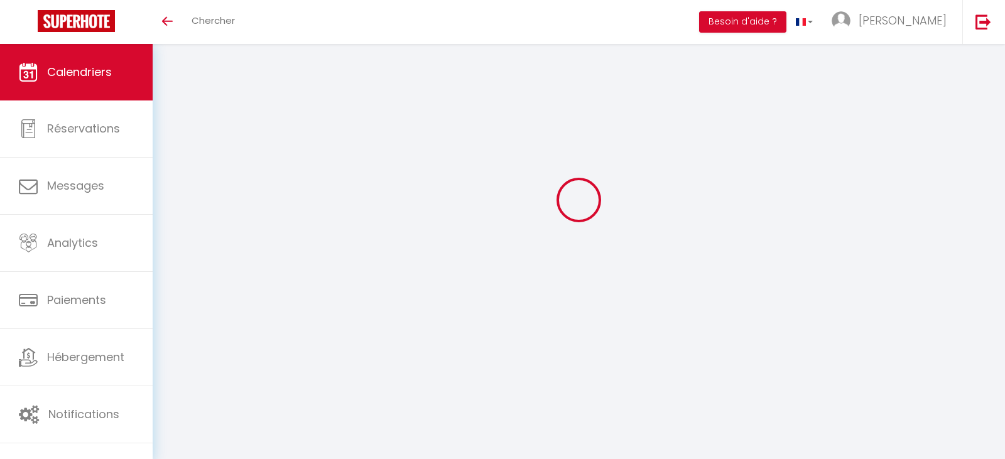
select select
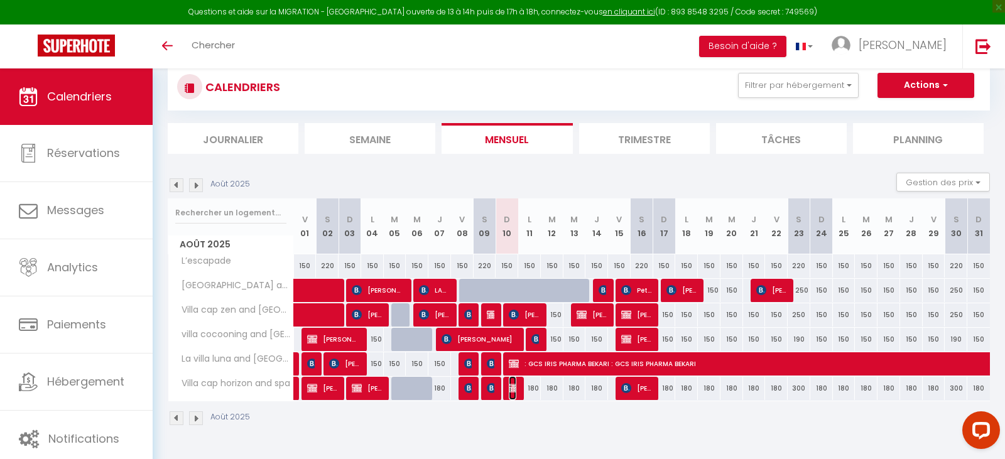
click at [515, 386] on img at bounding box center [514, 388] width 10 height 10
select select "OK"
select select "KO"
select select "0"
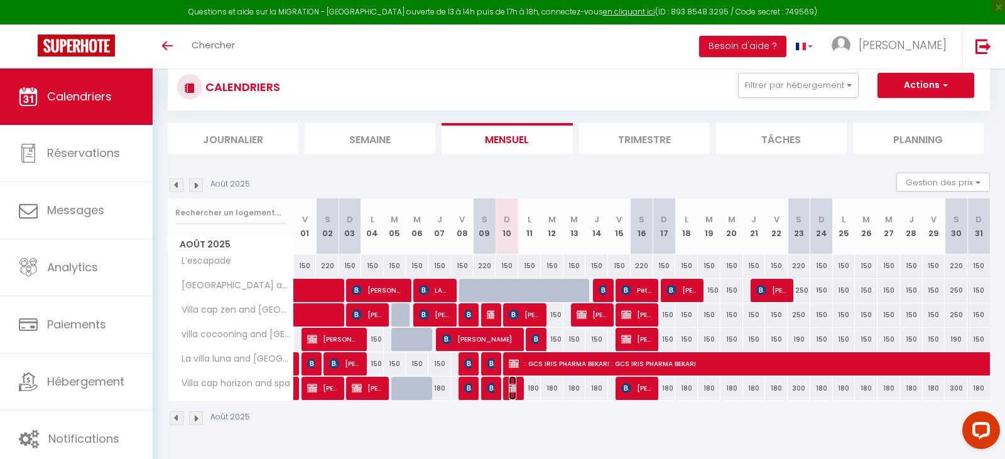
select select "1"
select select
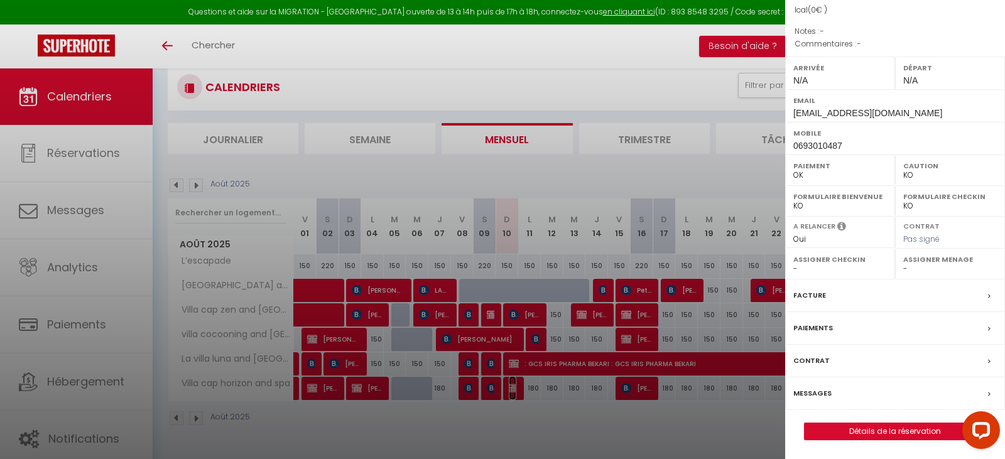
scroll to position [68, 0]
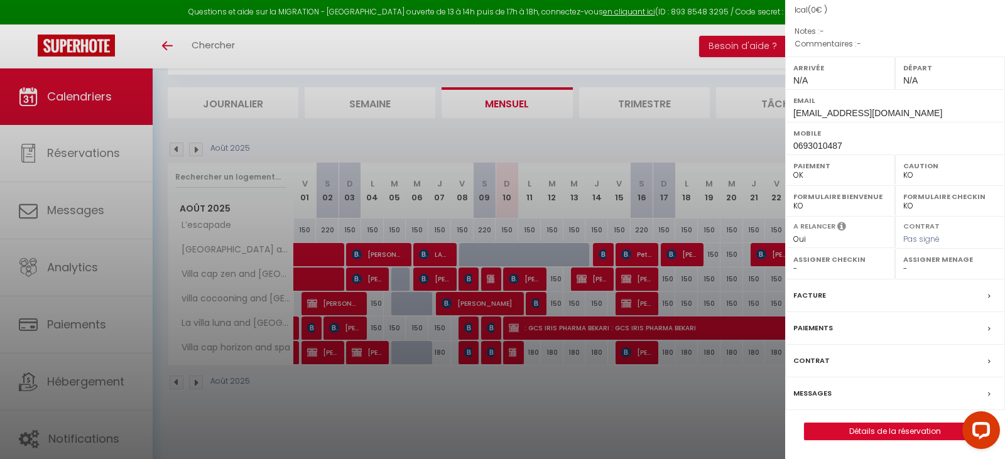
click at [890, 330] on div "Paiements" at bounding box center [895, 328] width 220 height 33
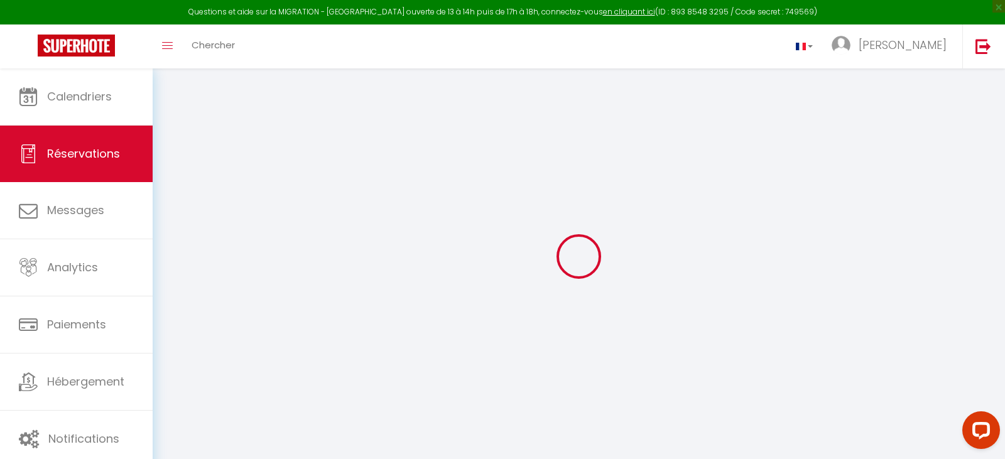
select select
checkbox input "false"
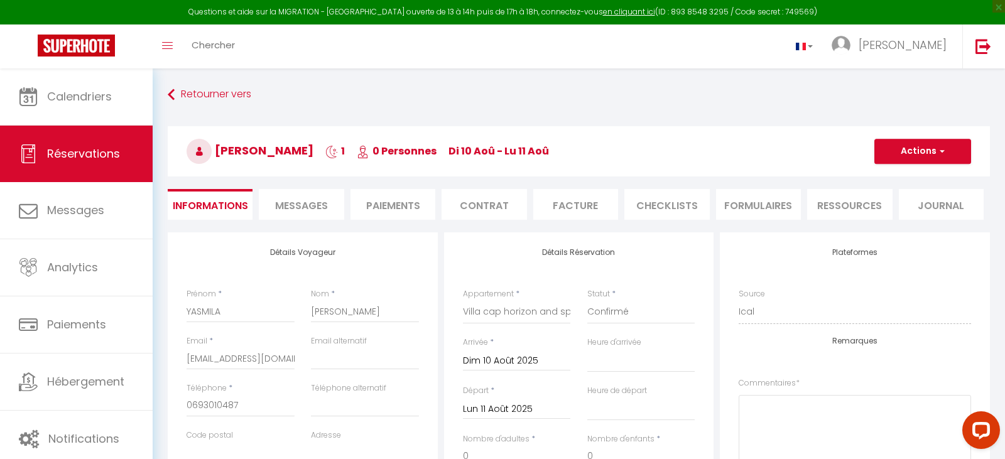
select select
checkbox input "false"
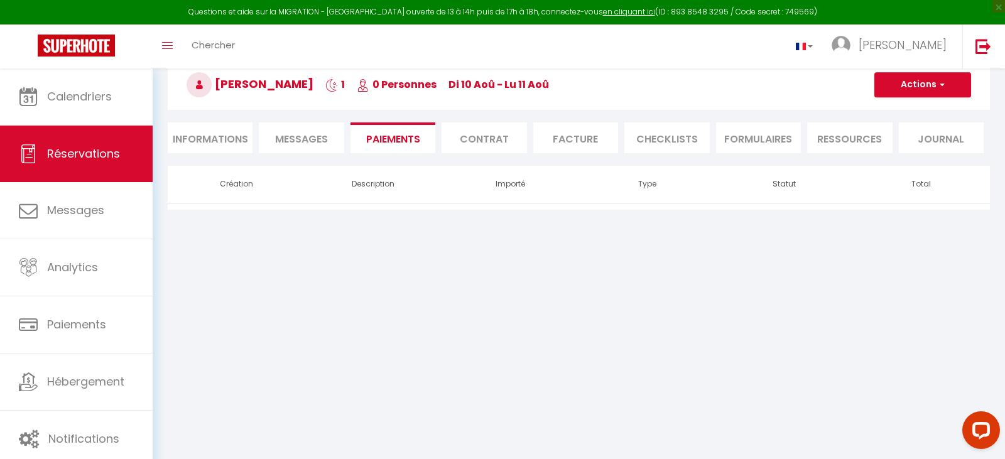
scroll to position [68, 0]
click at [397, 139] on li "Paiements" at bounding box center [392, 136] width 85 height 31
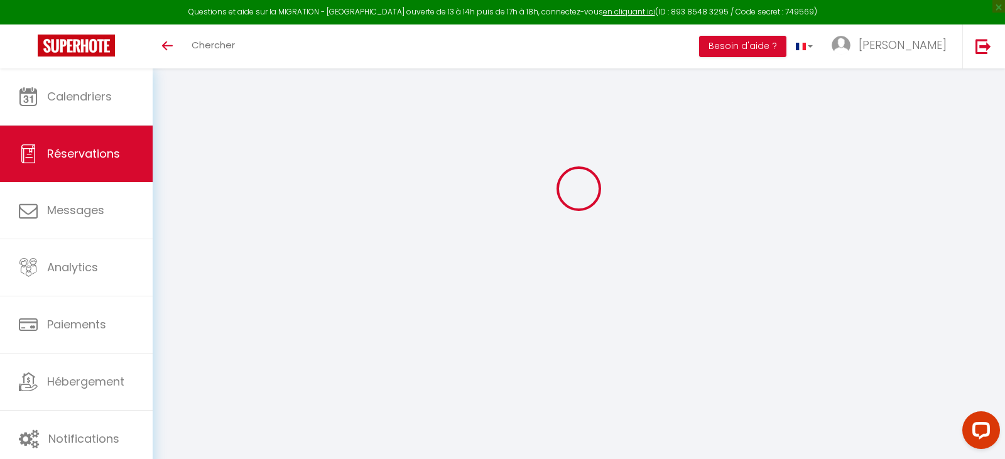
select select
checkbox input "false"
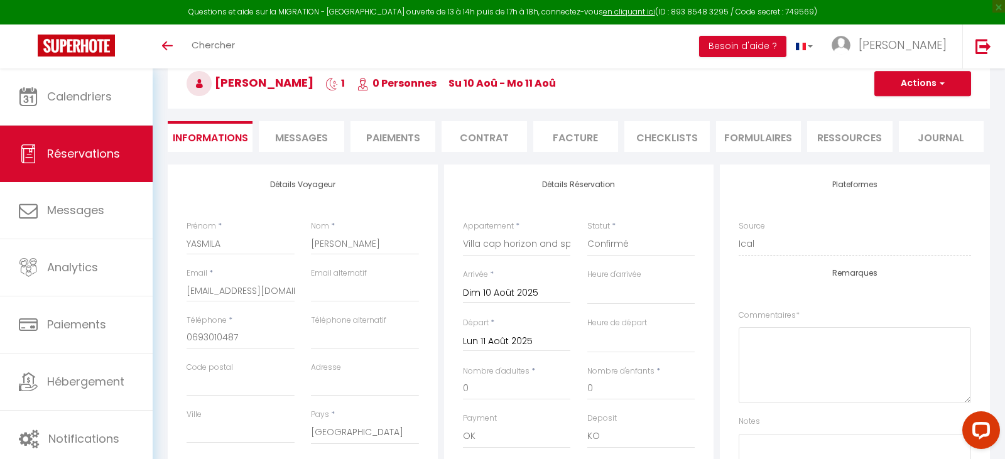
select select
checkbox input "false"
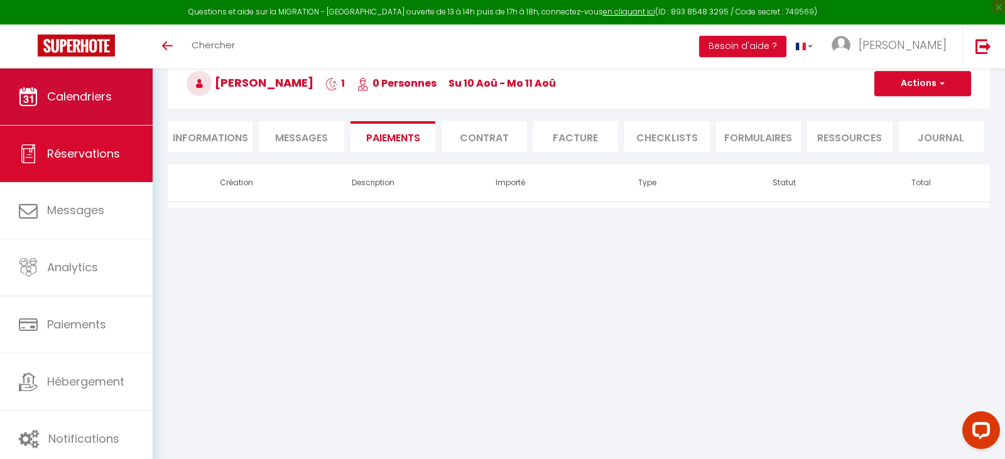
click at [93, 118] on link "Calendriers" at bounding box center [76, 96] width 153 height 57
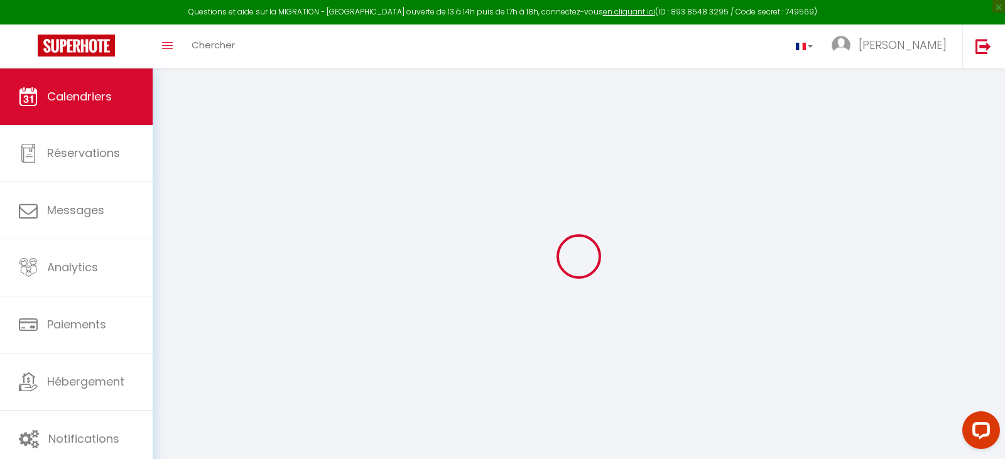
select select
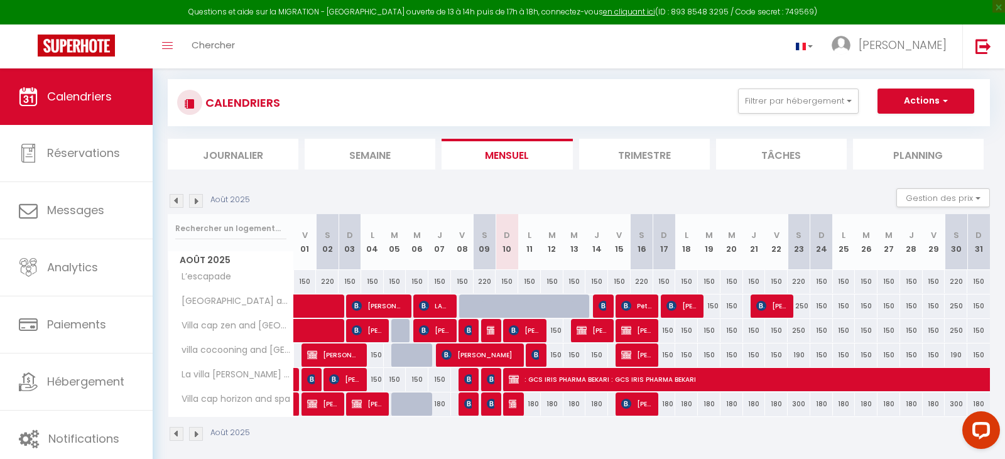
scroll to position [30, 0]
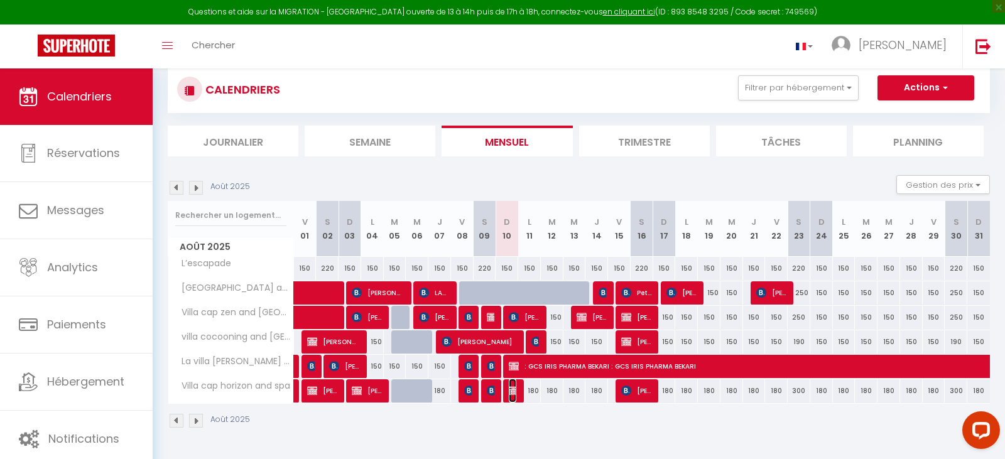
click at [516, 392] on img at bounding box center [514, 391] width 10 height 10
select select "OK"
select select "KO"
select select "0"
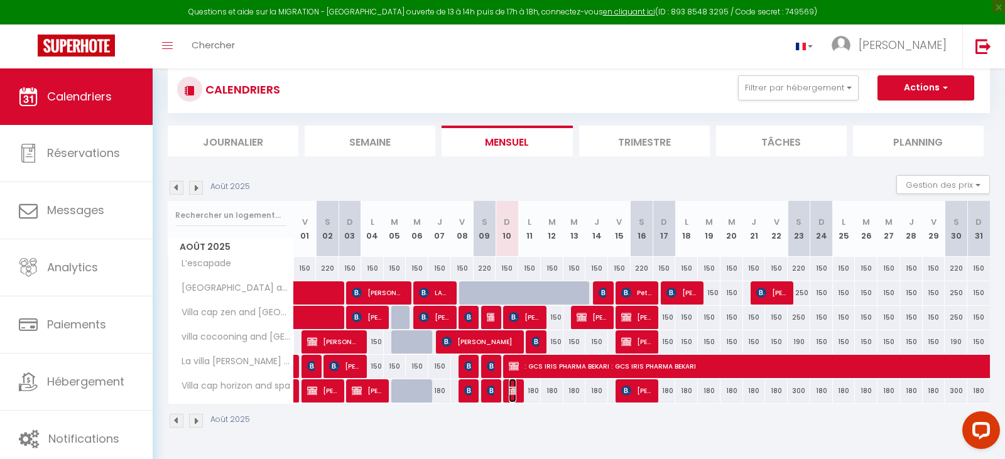
select select "1"
select select
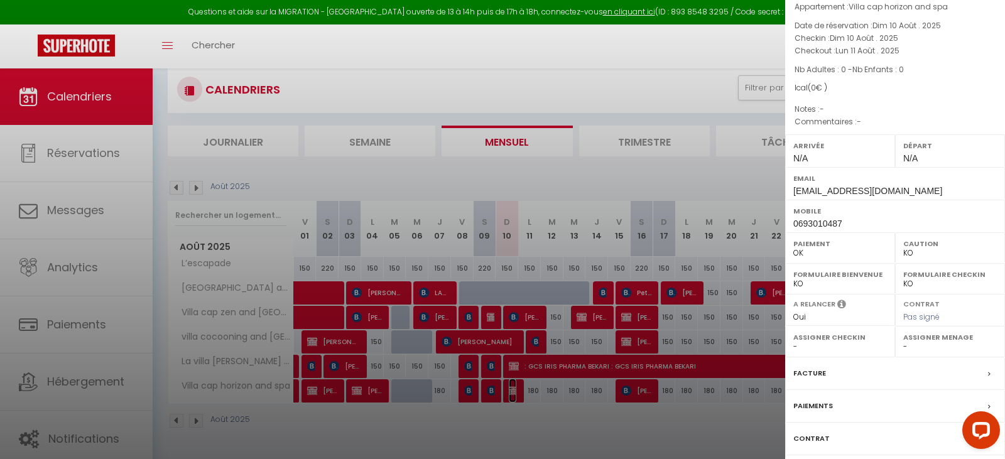
scroll to position [142, 0]
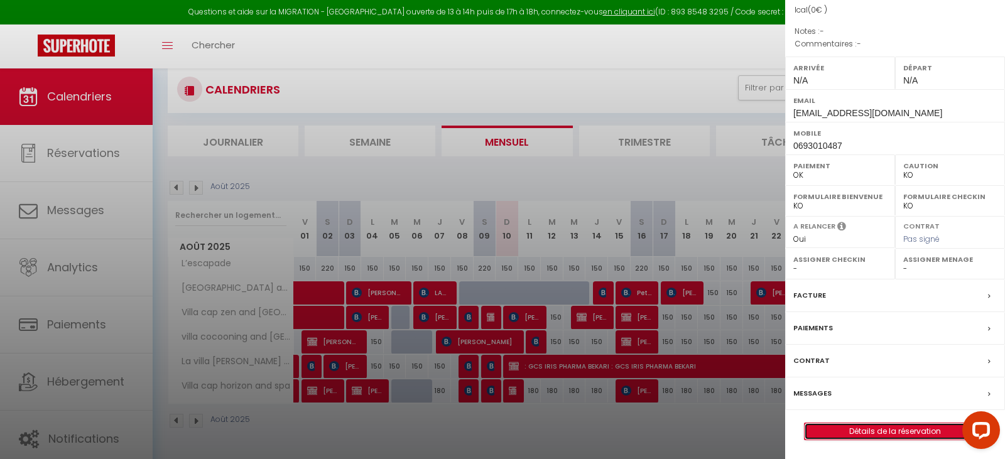
click at [861, 435] on link "Détails de la réservation" at bounding box center [894, 431] width 181 height 16
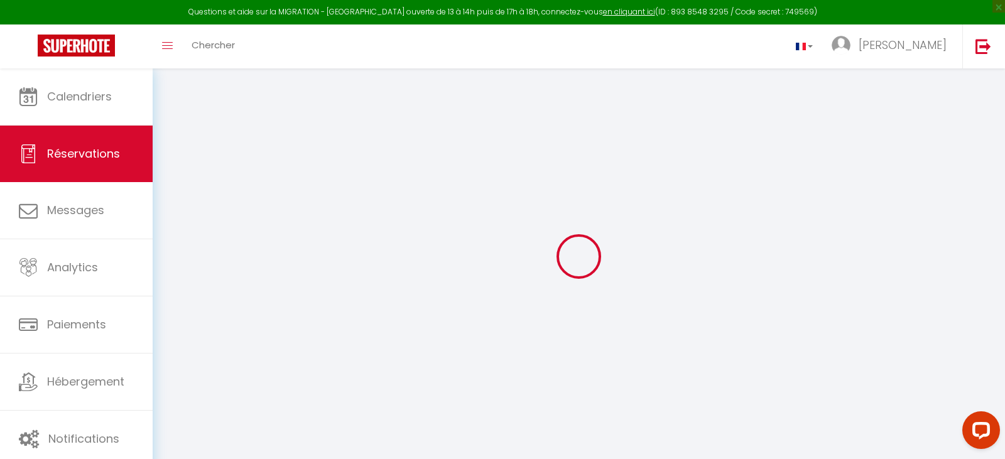
select select
checkbox input "false"
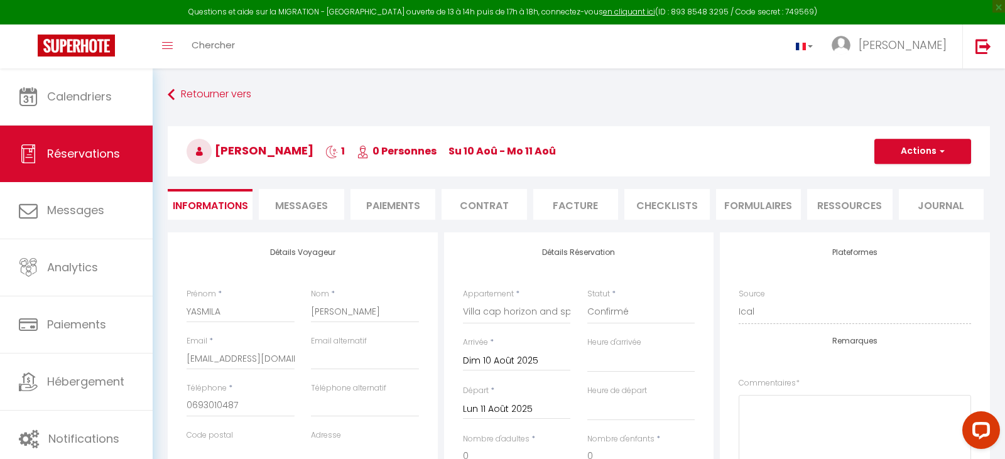
select select
checkbox input "false"
select select
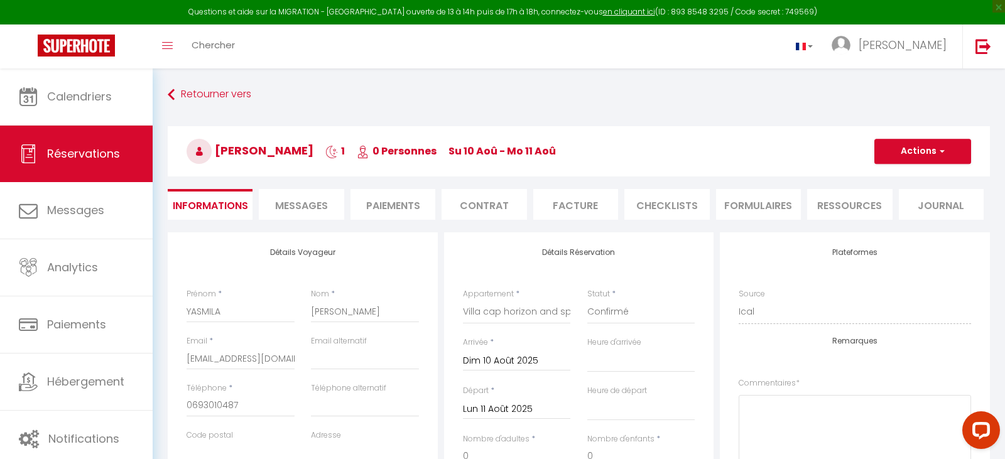
checkbox input "false"
select select
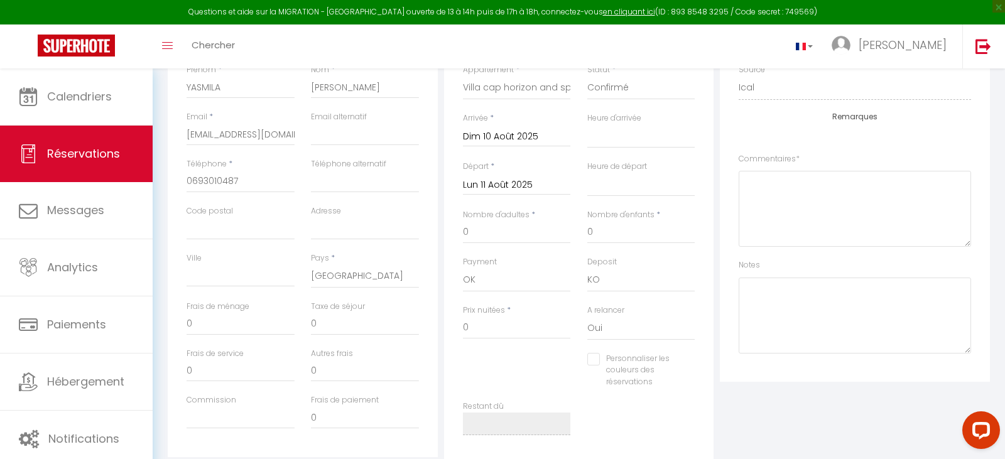
scroll to position [226, 0]
click at [489, 329] on input "0" at bounding box center [517, 326] width 108 height 23
select select
checkbox input "false"
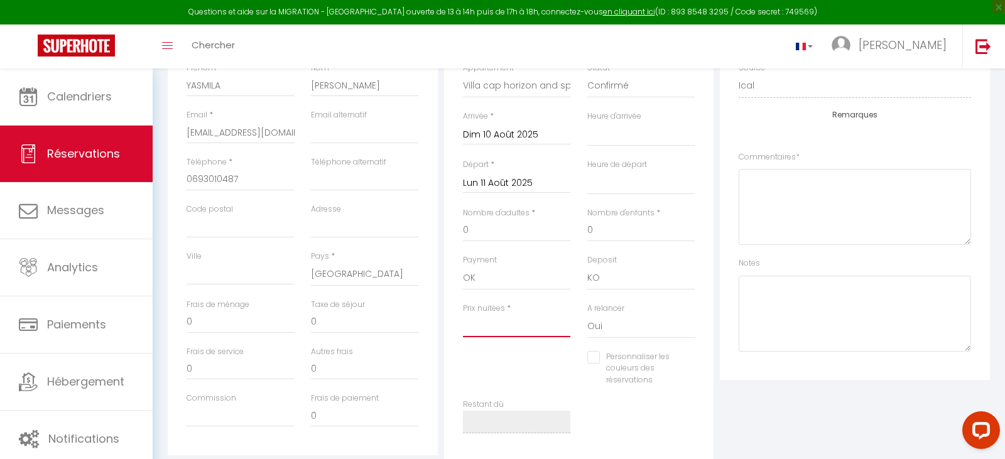
type input "2"
select select
checkbox input "false"
type input "20"
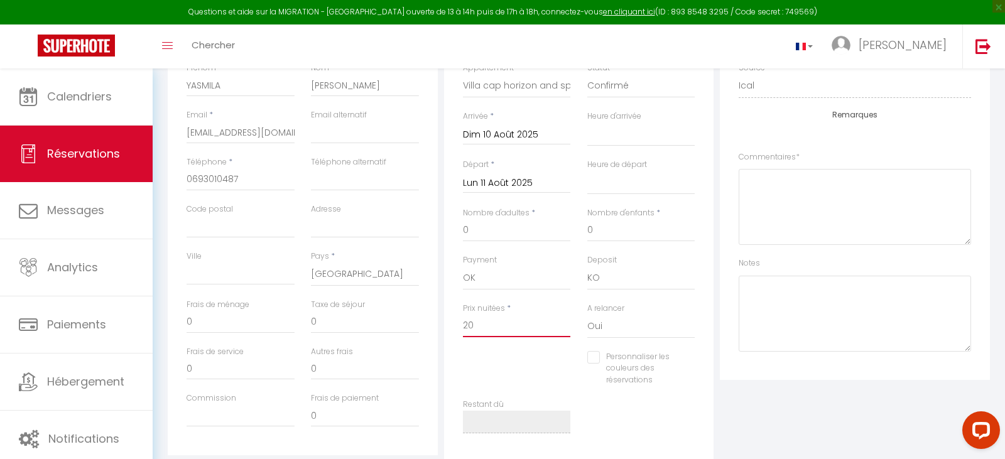
select select
checkbox input "false"
type input "200"
select select
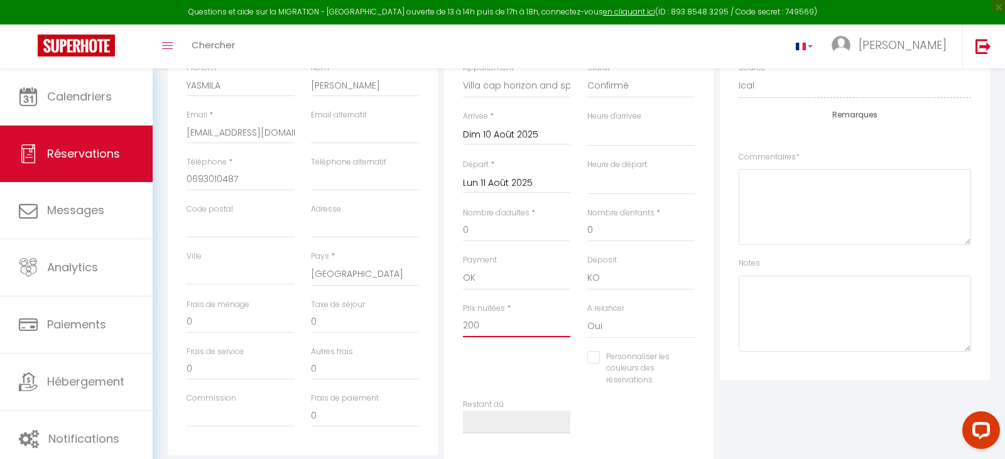
select select
checkbox input "false"
type input "200€"
select select
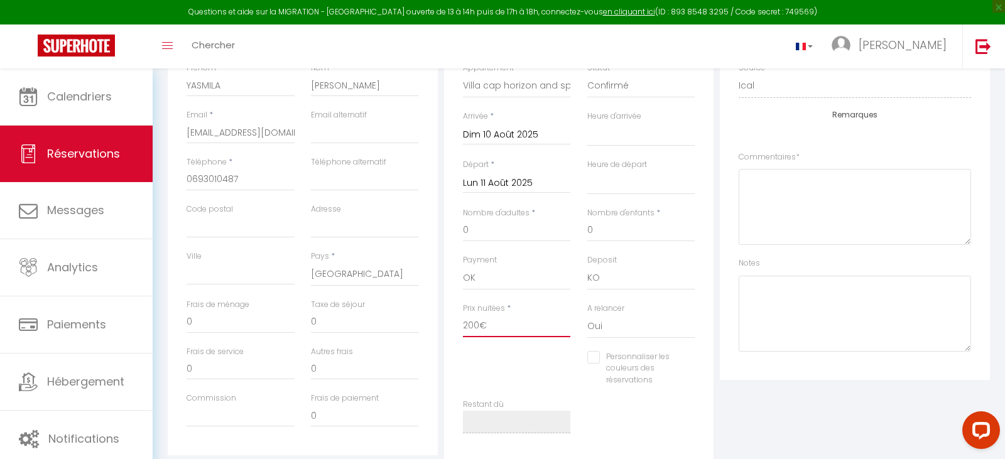
checkbox input "false"
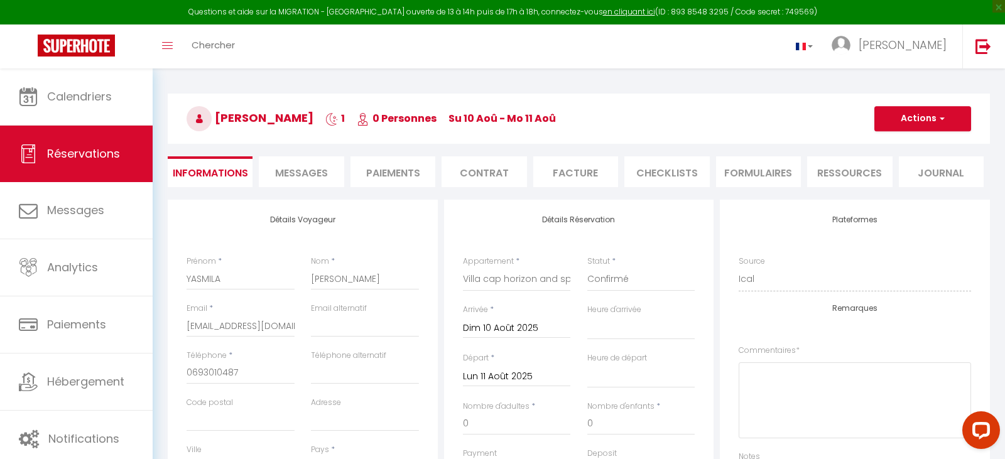
scroll to position [32, 0]
type input "200€"
click at [910, 124] on button "Actions" at bounding box center [922, 119] width 97 height 25
click at [895, 139] on link "Enregistrer" at bounding box center [909, 147] width 99 height 16
select select
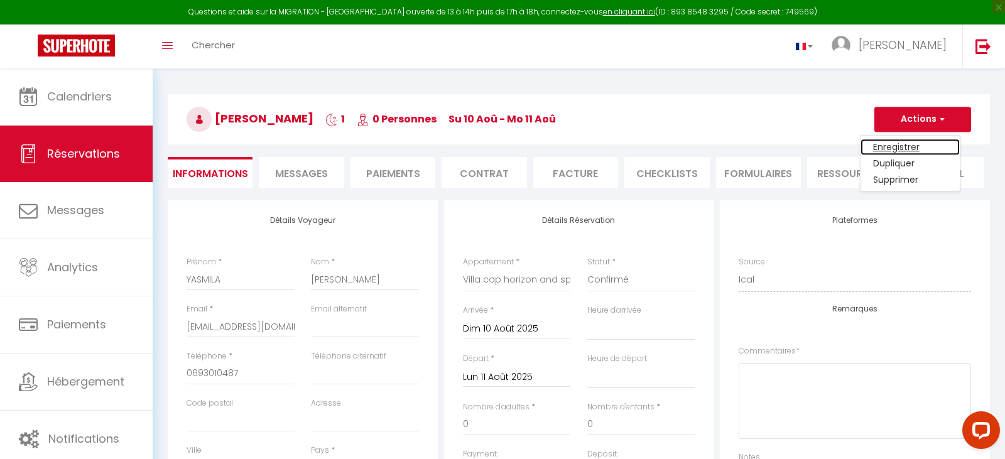
select select
checkbox input "false"
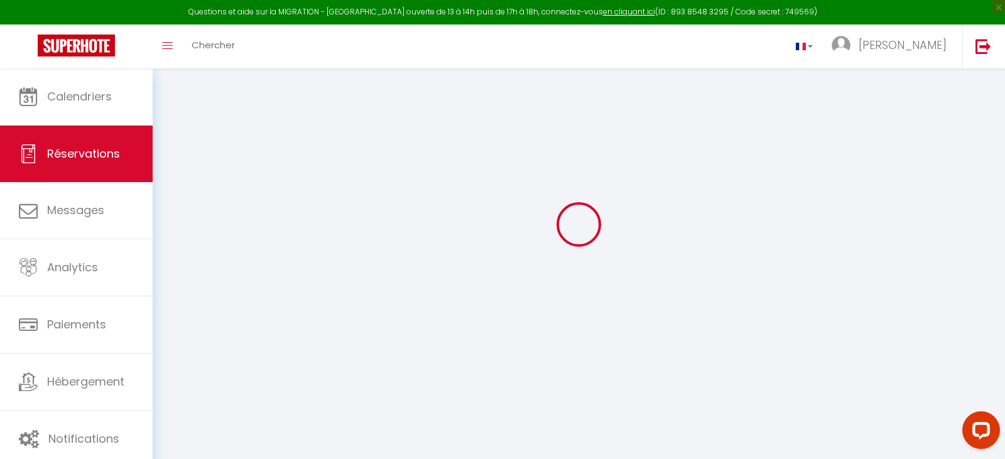
select select
checkbox input "false"
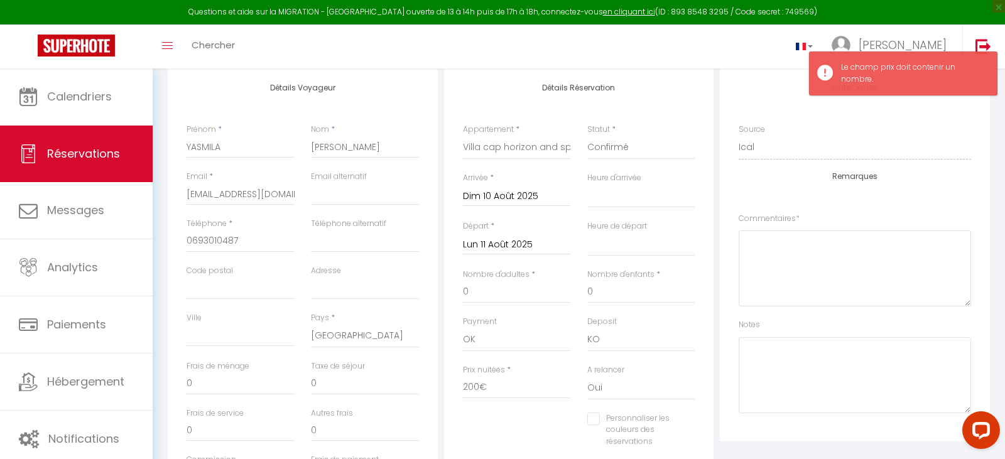
scroll to position [168, 0]
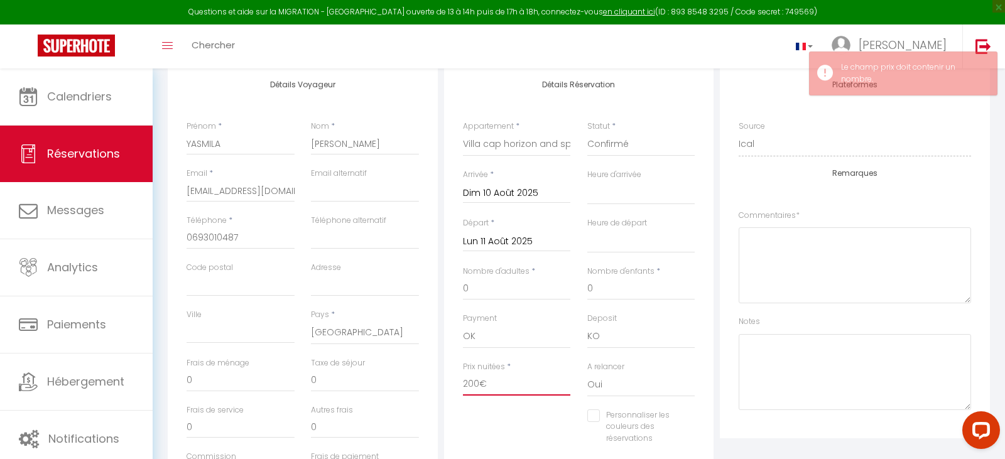
click at [514, 382] on input "200€" at bounding box center [517, 384] width 108 height 23
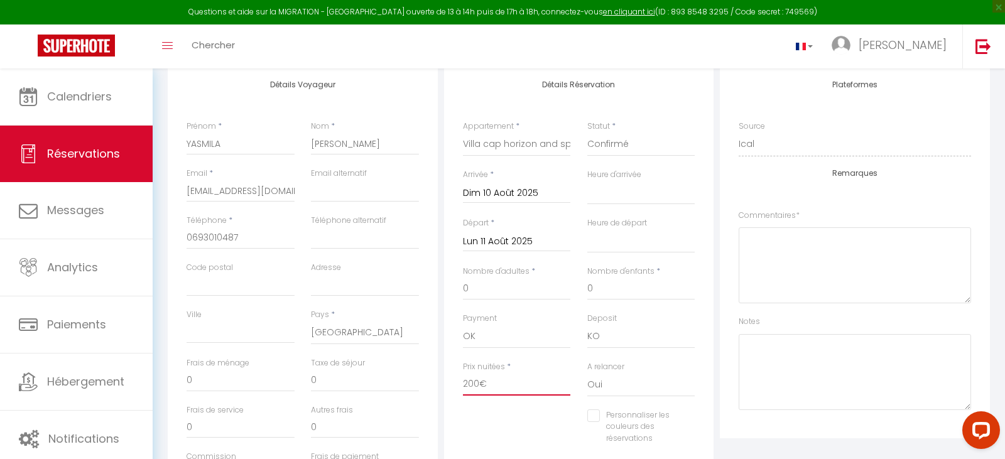
type input "200"
select select
checkbox input "false"
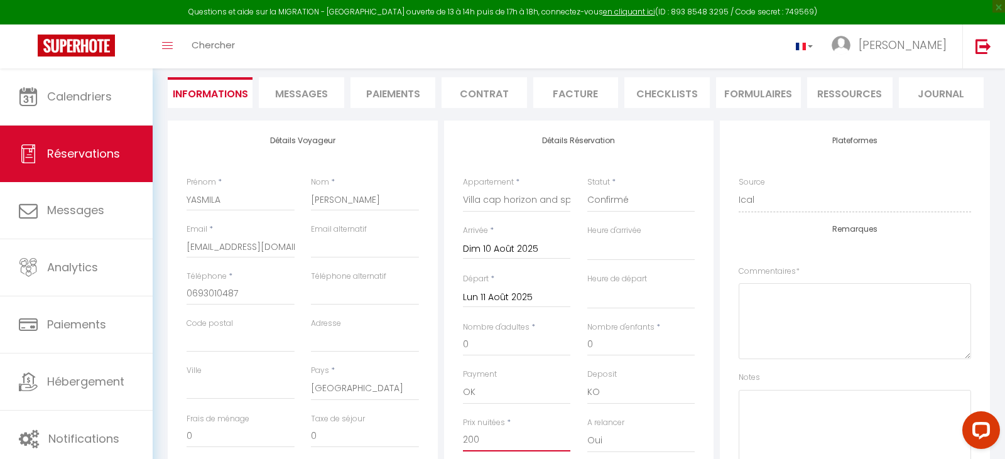
scroll to position [0, 0]
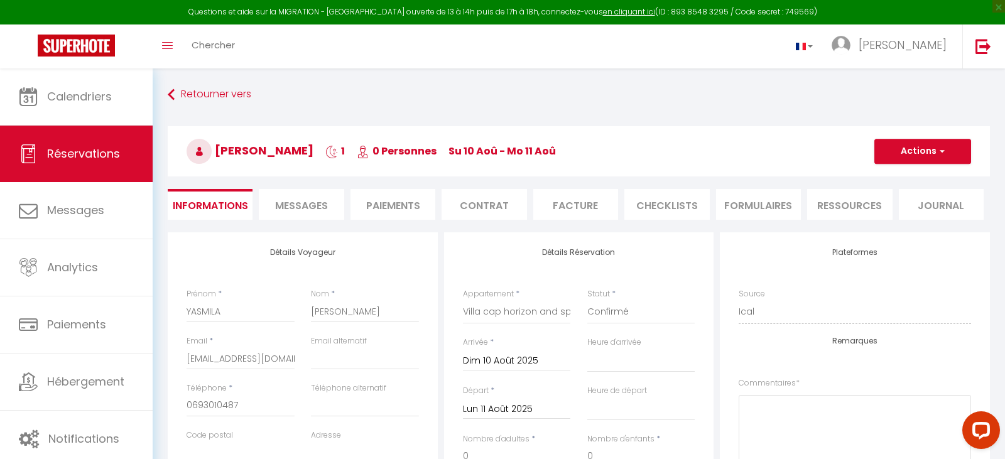
type input "200"
click at [913, 148] on button "Actions" at bounding box center [922, 151] width 97 height 25
click at [899, 180] on link "Enregistrer" at bounding box center [909, 179] width 99 height 16
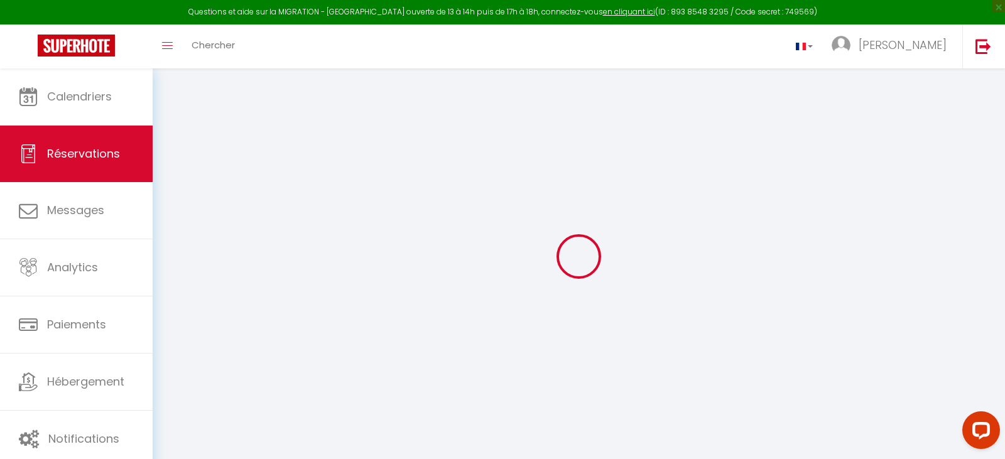
select select "not_cancelled"
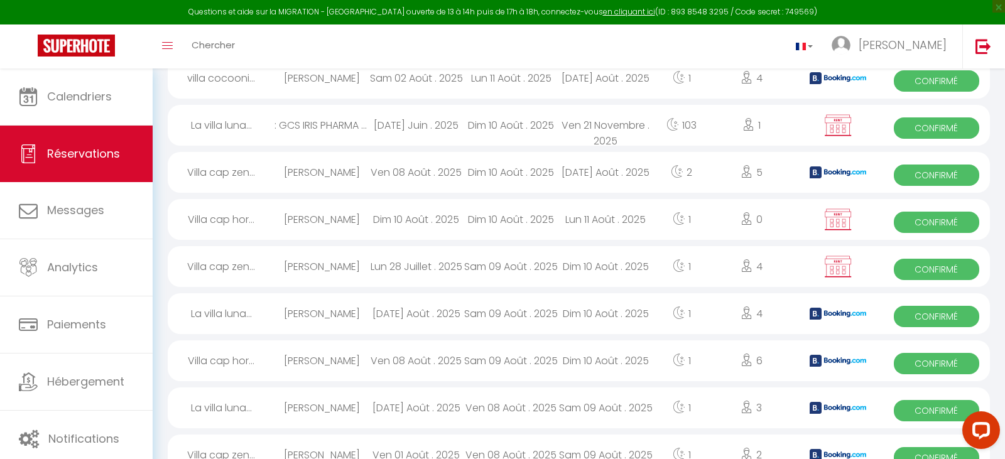
scroll to position [708, 0]
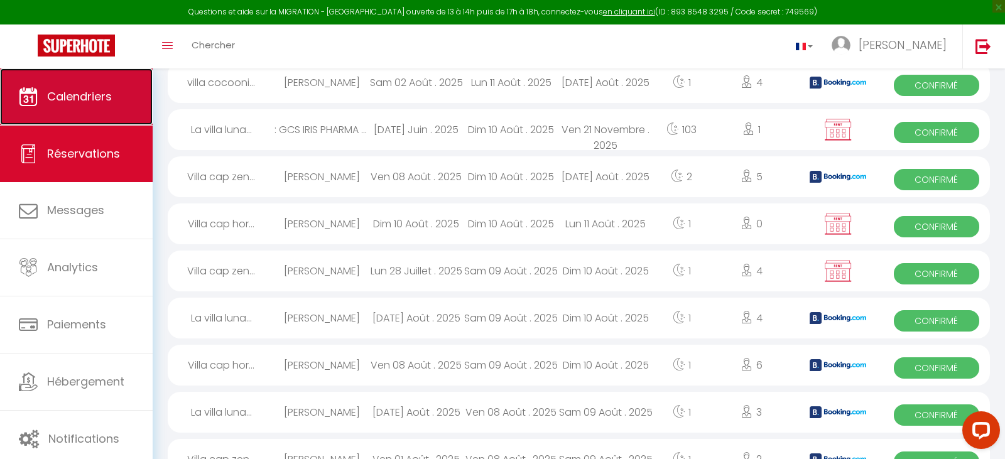
click at [104, 87] on link "Calendriers" at bounding box center [76, 96] width 153 height 57
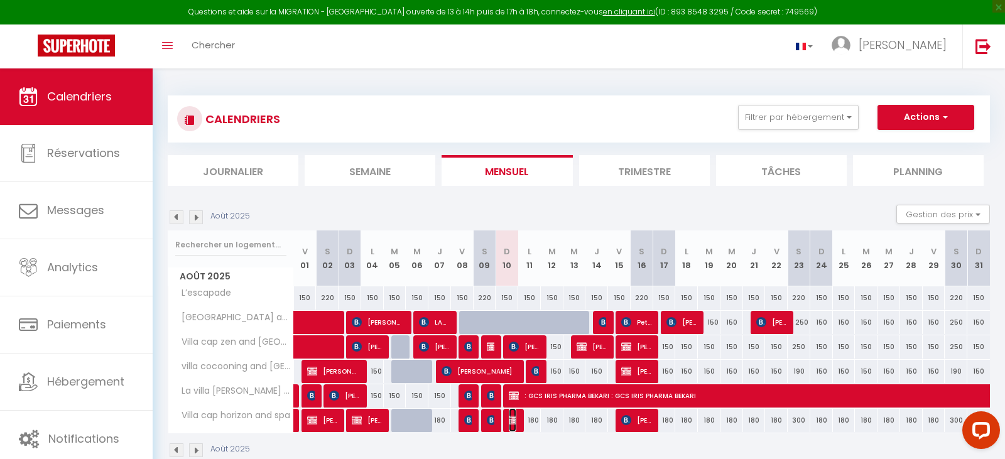
click at [515, 418] on img at bounding box center [514, 420] width 10 height 10
select select "OK"
select select "KO"
select select "0"
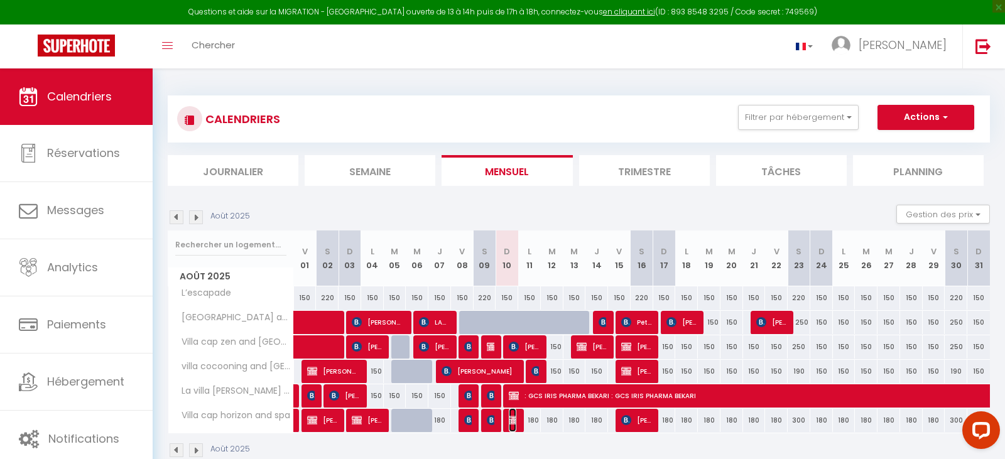
select select "1"
select select
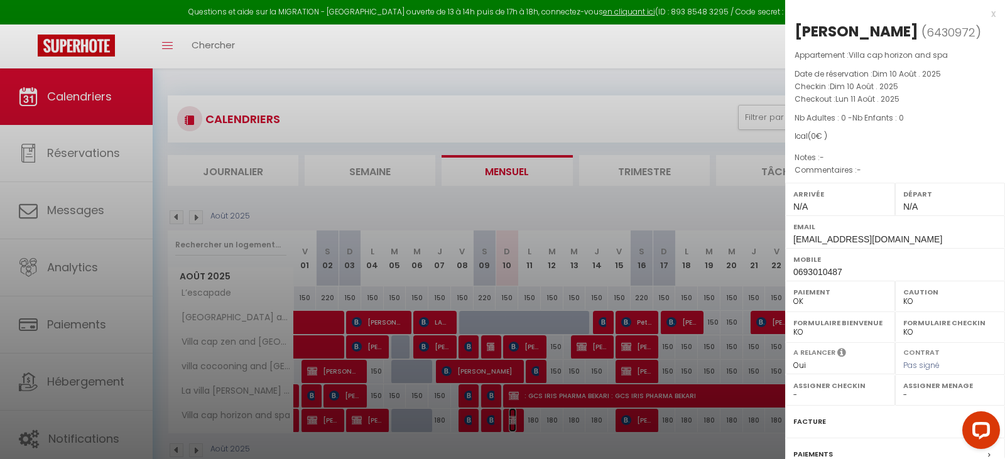
scroll to position [142, 0]
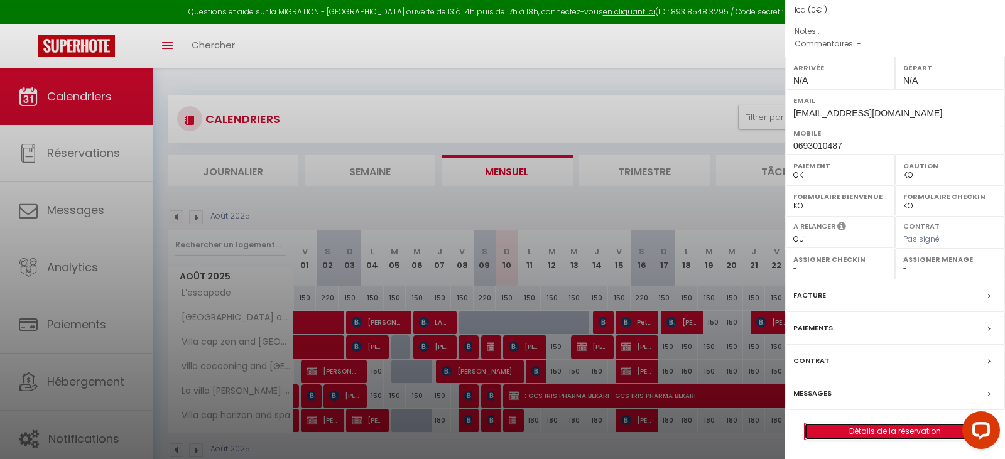
click at [867, 434] on link "Détails de la réservation" at bounding box center [894, 431] width 181 height 16
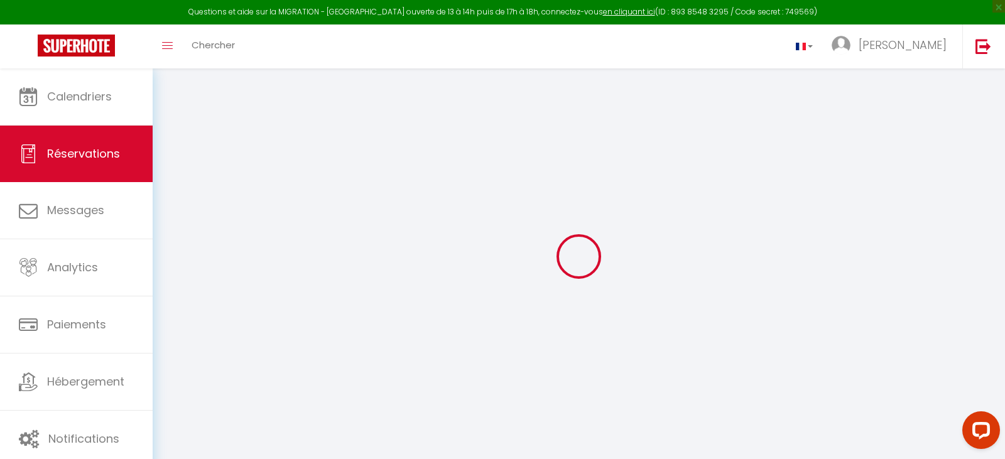
type input "YASMILA"
type input "AH-YONG"
type input "[EMAIL_ADDRESS][DOMAIN_NAME]"
type input "0693010487"
select select "FR"
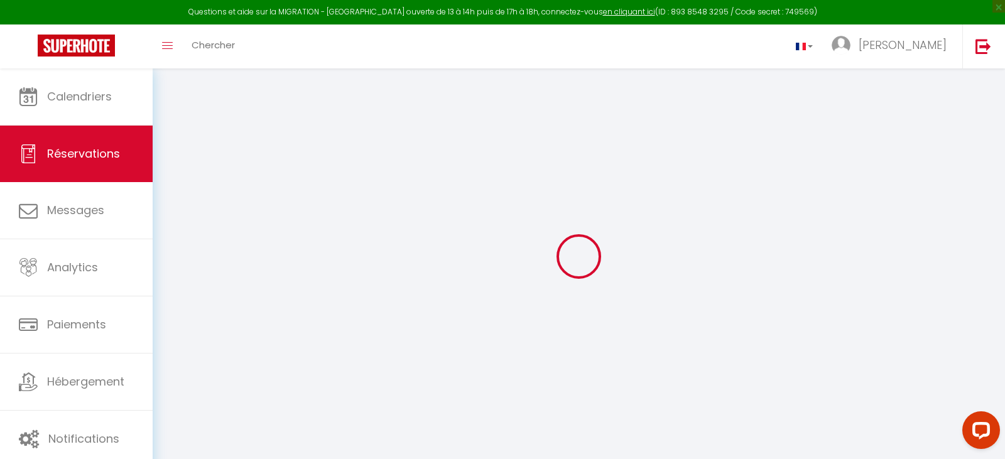
select select "43746"
select select "1"
type input "Dim 10 Août 2025"
select select
type input "Lun 11 Août 2025"
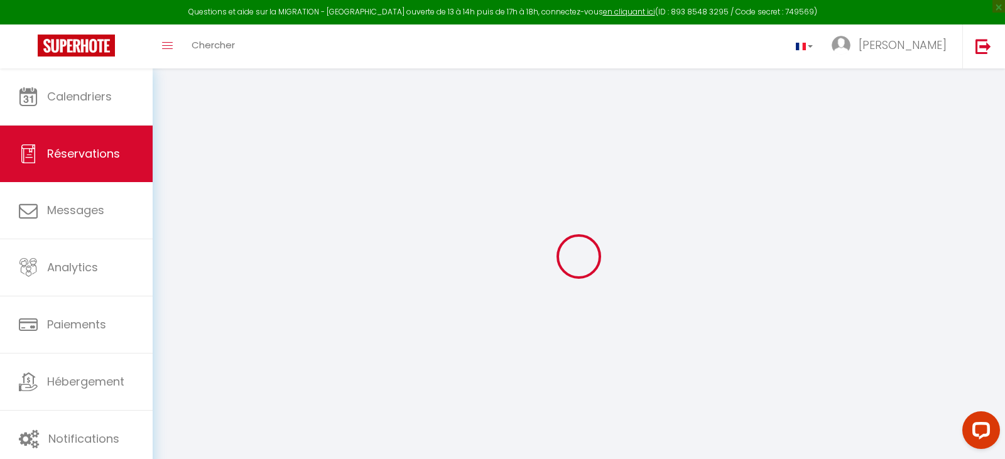
select select
type input "0"
select select "12"
select select
checkbox input "false"
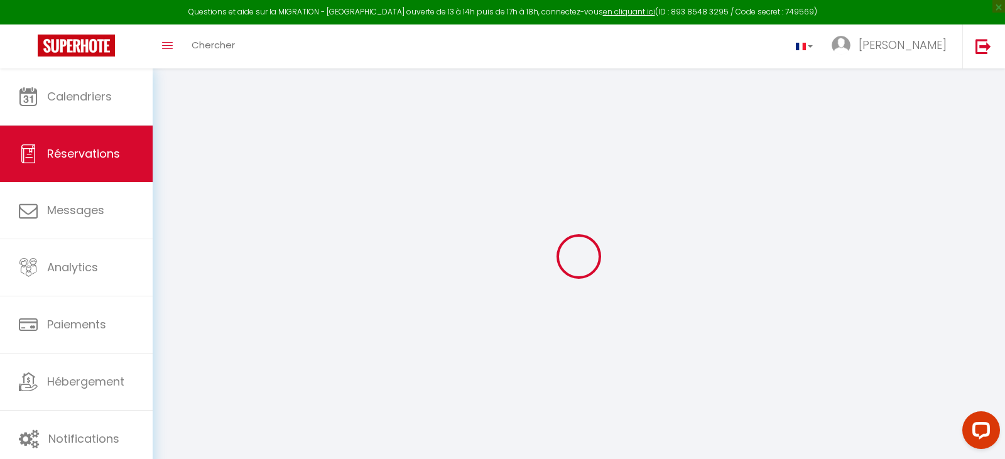
select select "73"
type input "0"
select select
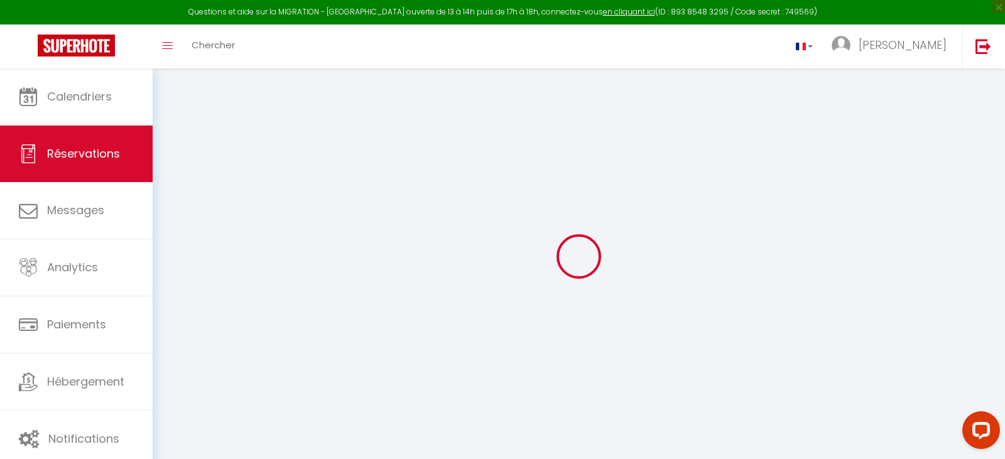
select select
select select "14"
checkbox input "false"
select select
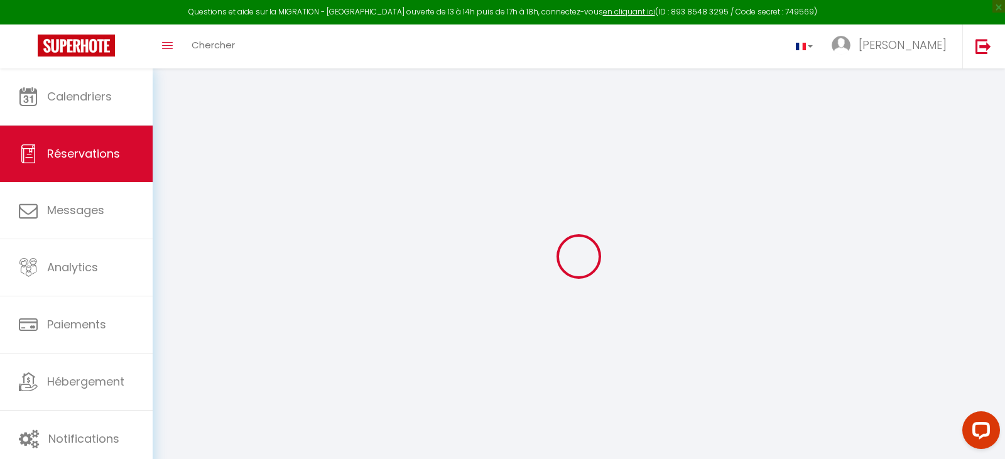
checkbox input "false"
select select
checkbox input "false"
select select
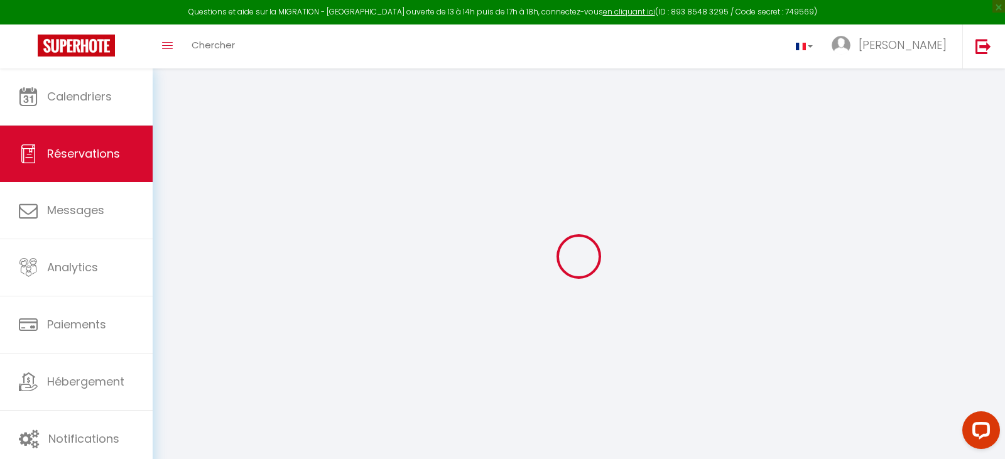
select select
checkbox input "false"
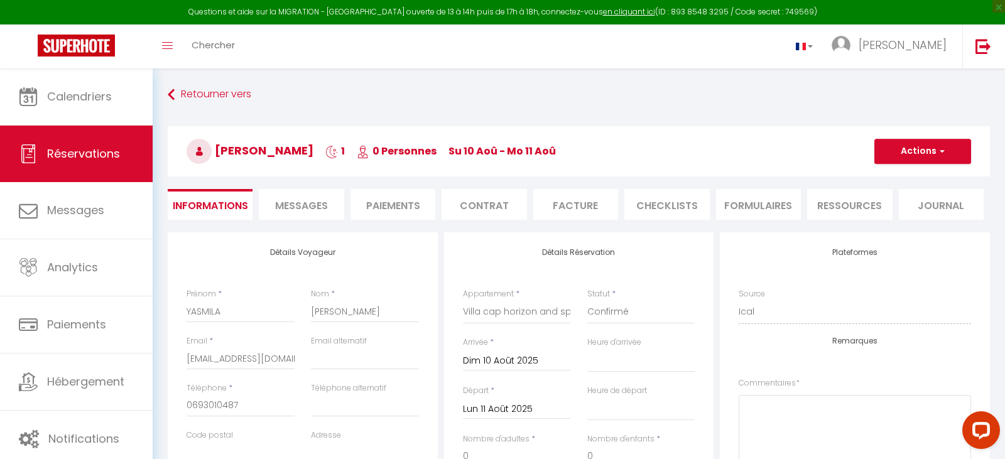
select select
checkbox input "false"
select select
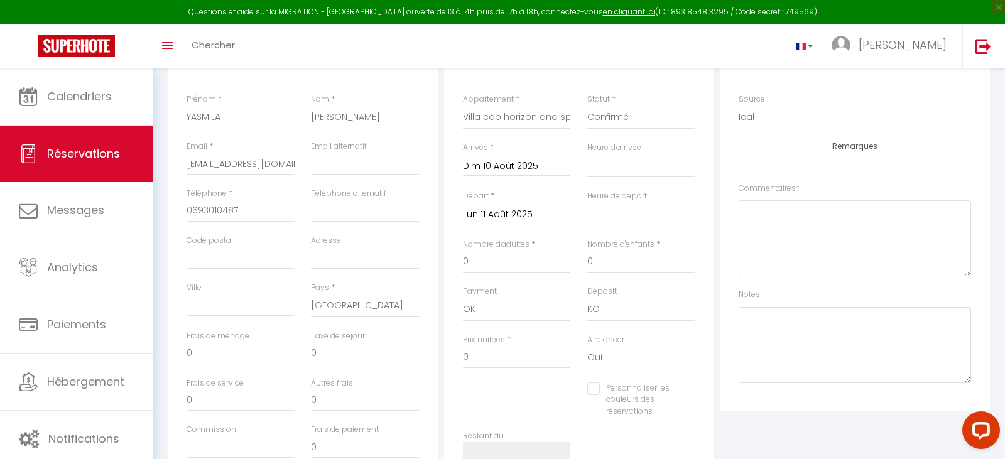
scroll to position [200, 0]
click at [514, 256] on input "0" at bounding box center [517, 257] width 108 height 23
select select
checkbox input "false"
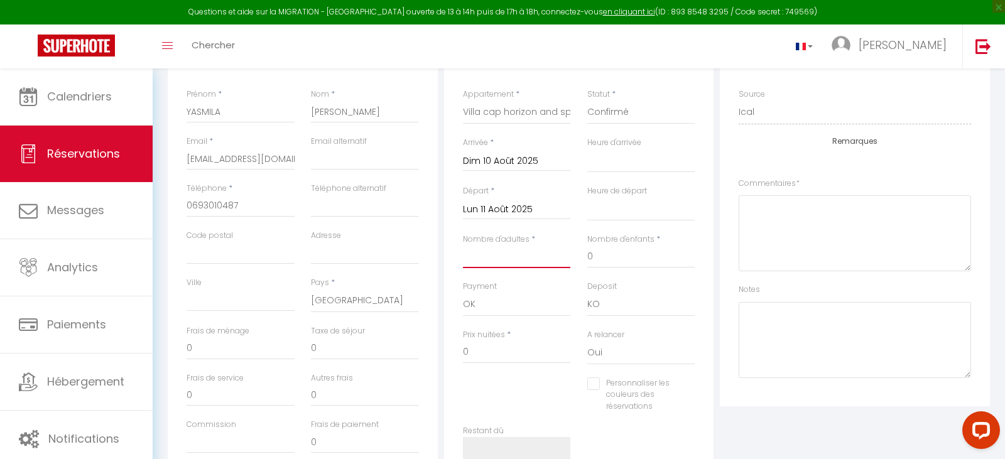
type input "4"
select select
checkbox input "false"
type input "60"
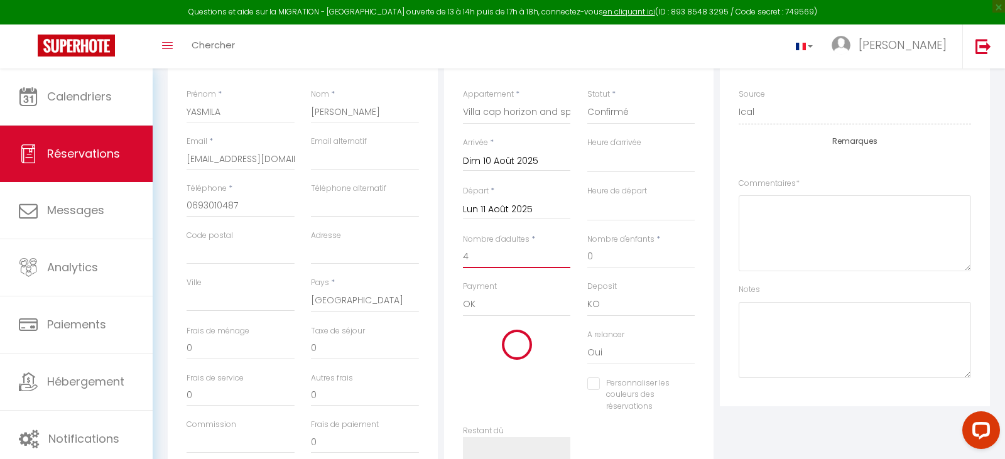
select select
type input "700"
checkbox input "false"
type input "4"
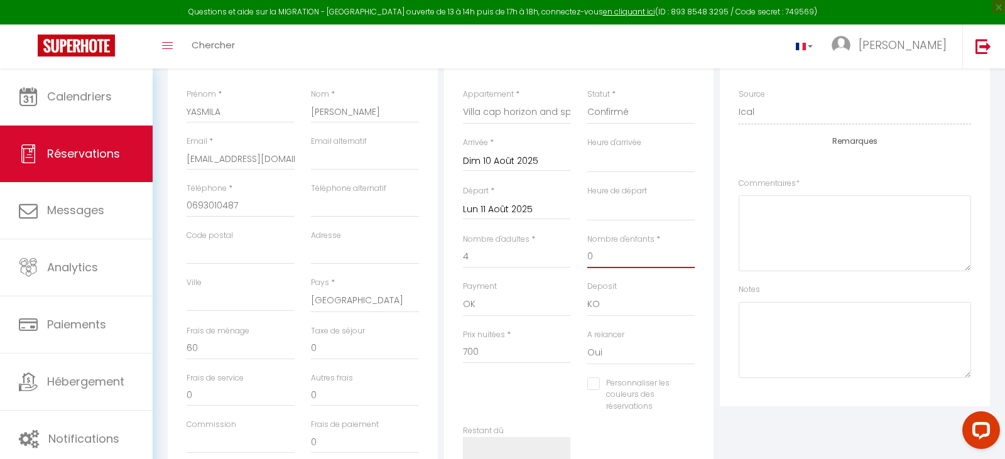
click at [600, 263] on input "0" at bounding box center [641, 257] width 108 height 23
select select
checkbox input "false"
select select
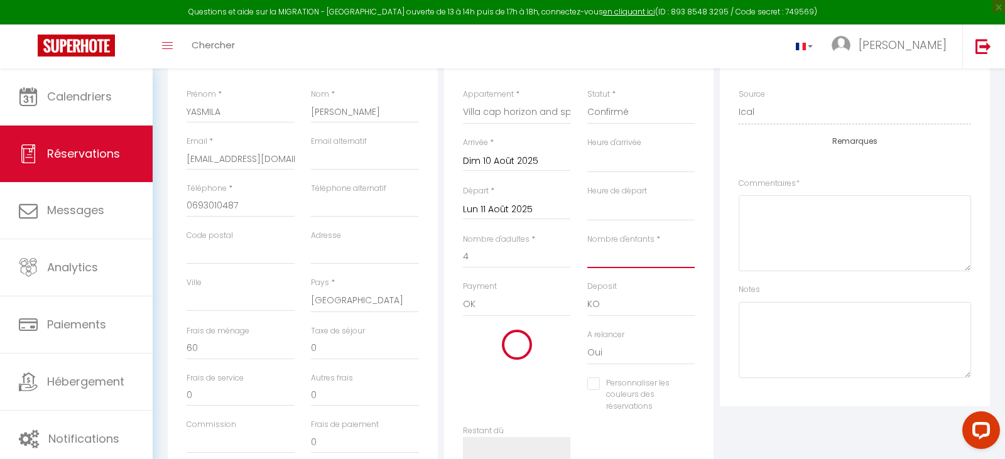
select select
checkbox input "false"
type input "2"
select select
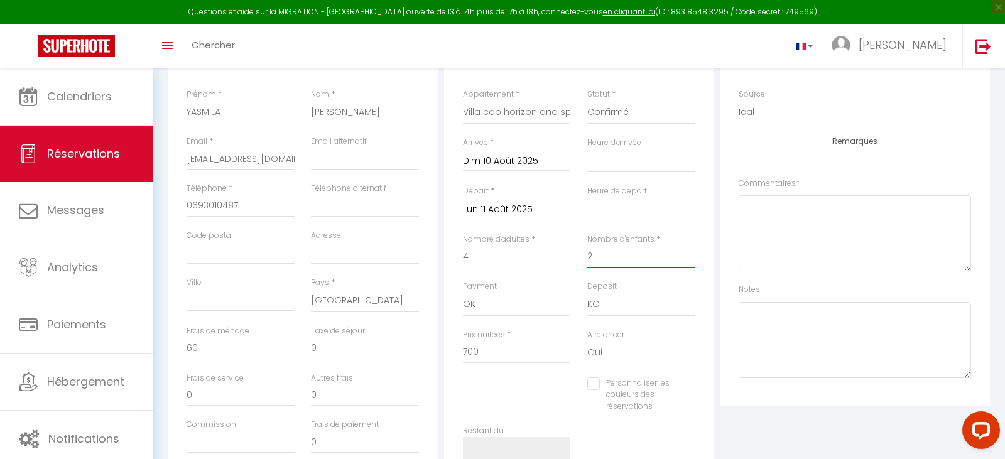
checkbox input "false"
select select
checkbox input "false"
type input "2"
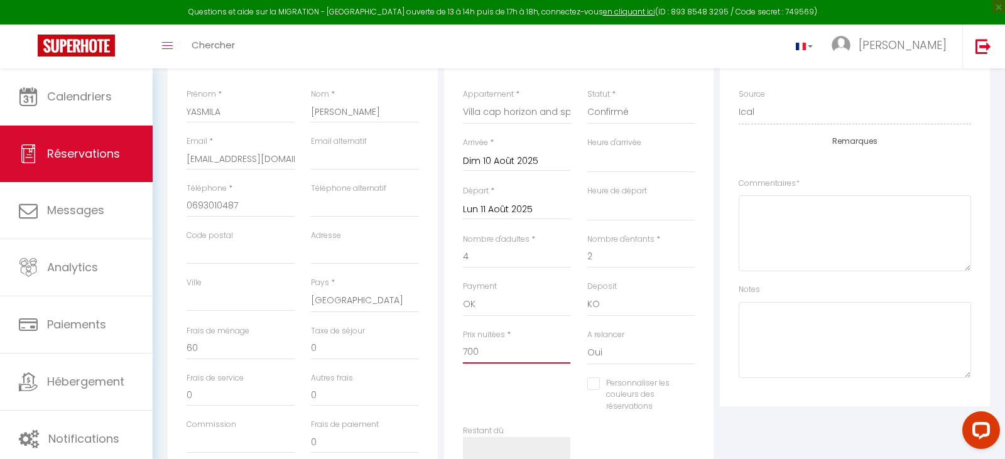
click at [480, 354] on input "700" at bounding box center [517, 352] width 108 height 23
type input "70"
select select
checkbox input "false"
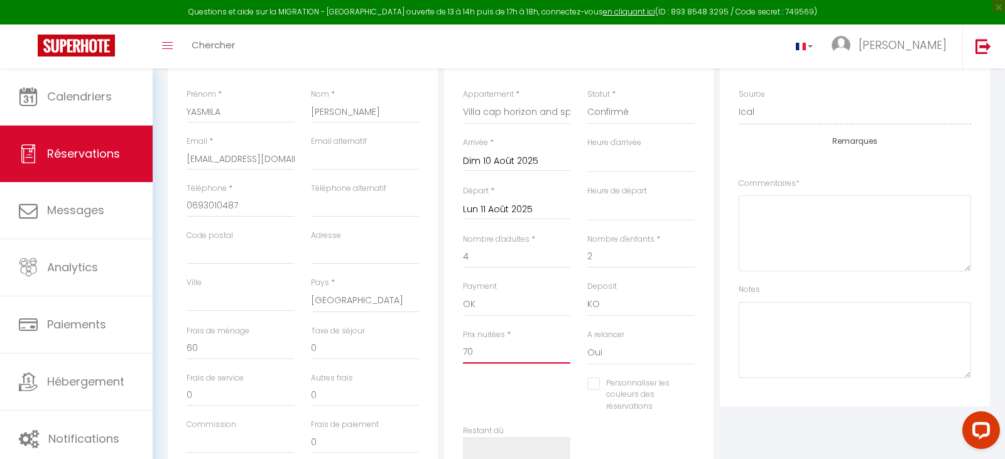
type input "7"
select select
checkbox input "false"
select select
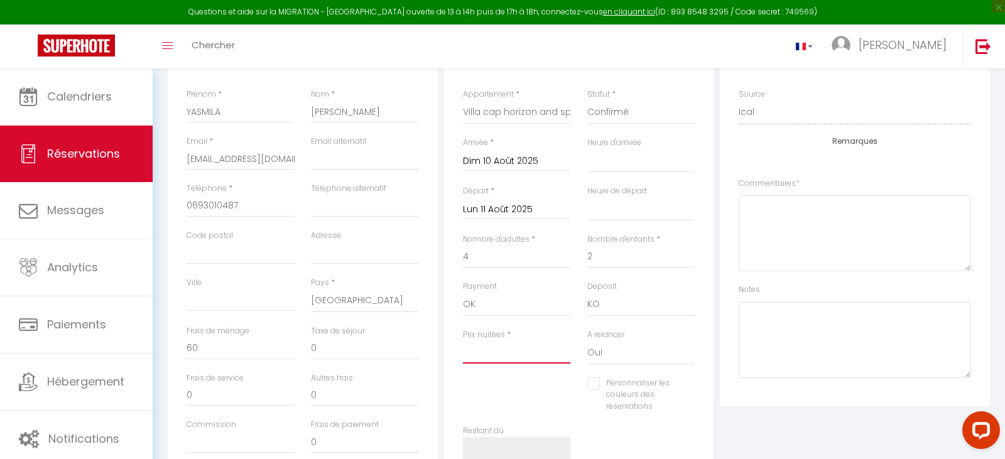
select select
checkbox input "false"
type input "2"
select select
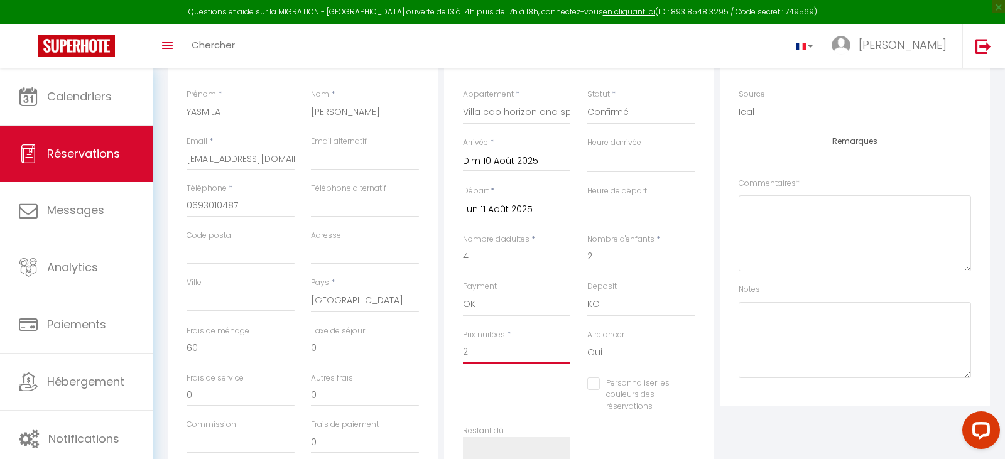
checkbox input "false"
type input "20"
select select
checkbox input "false"
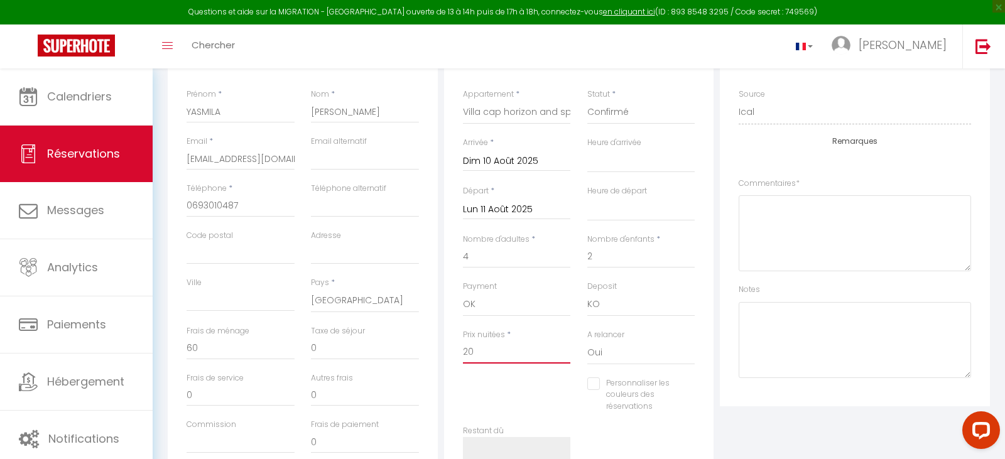
type input "200"
select select
checkbox input "false"
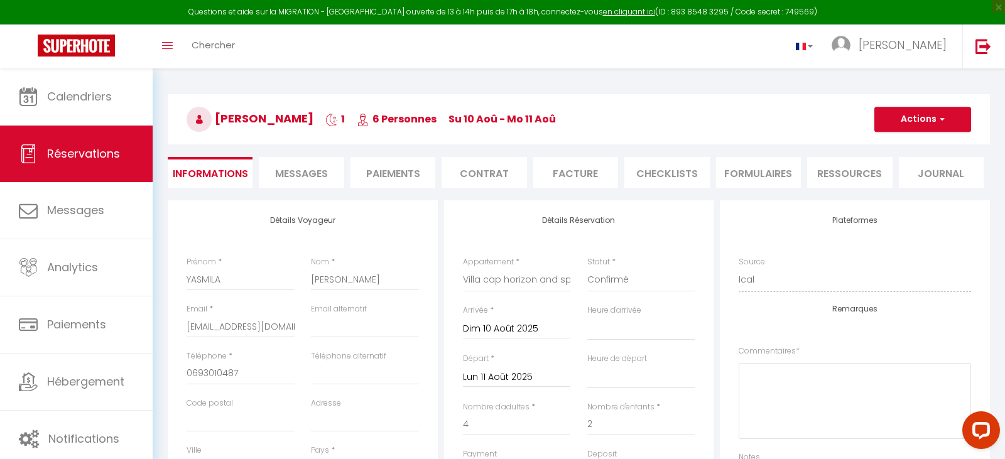
scroll to position [0, 0]
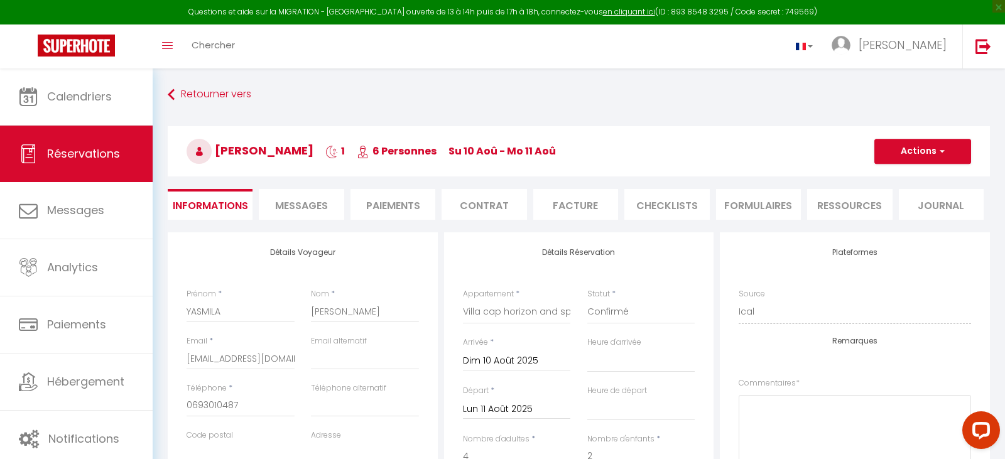
type input "200"
click at [911, 154] on button "Actions" at bounding box center [922, 151] width 97 height 25
type input "0"
select select
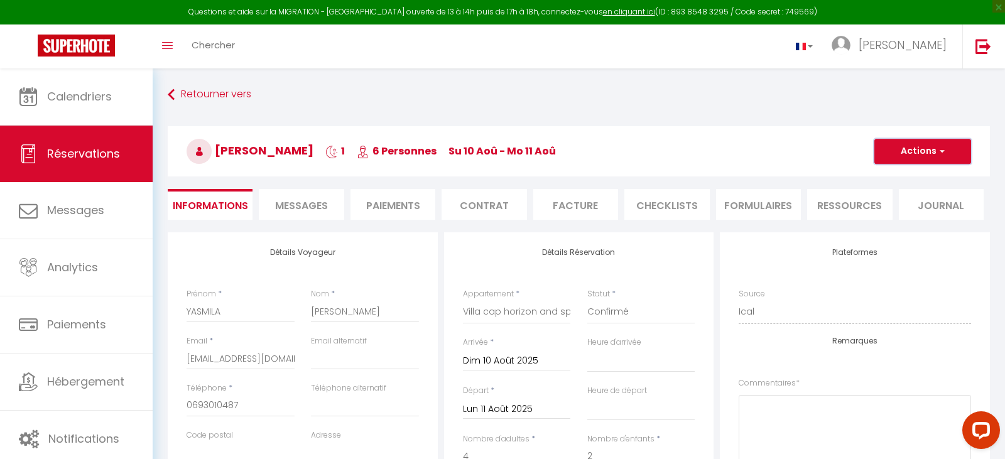
checkbox input "false"
click at [901, 171] on link "Enregistrer" at bounding box center [909, 179] width 99 height 16
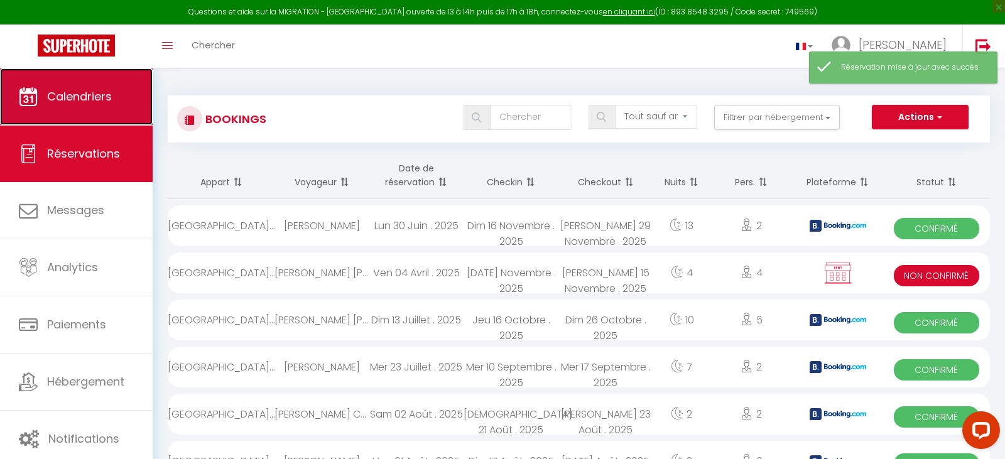
click at [75, 102] on span "Calendriers" at bounding box center [79, 97] width 65 height 16
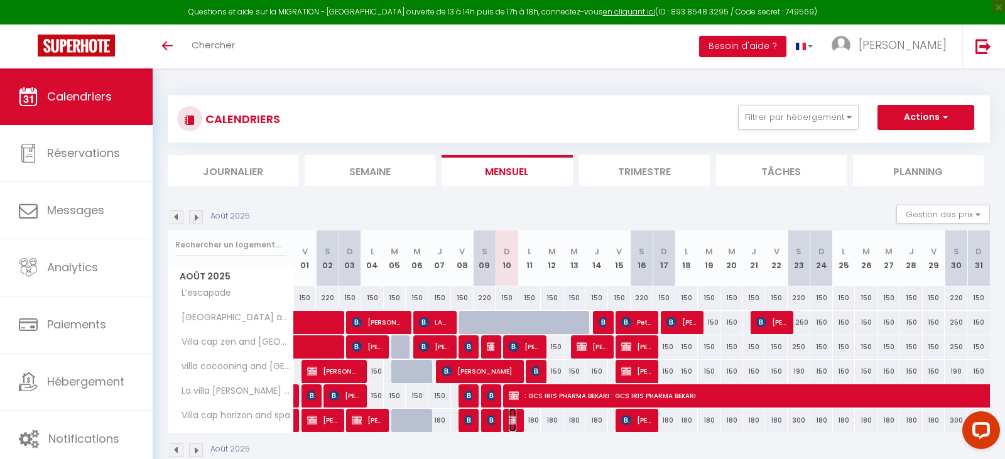
click at [514, 420] on img at bounding box center [514, 420] width 10 height 10
select select "OK"
select select "KO"
select select "0"
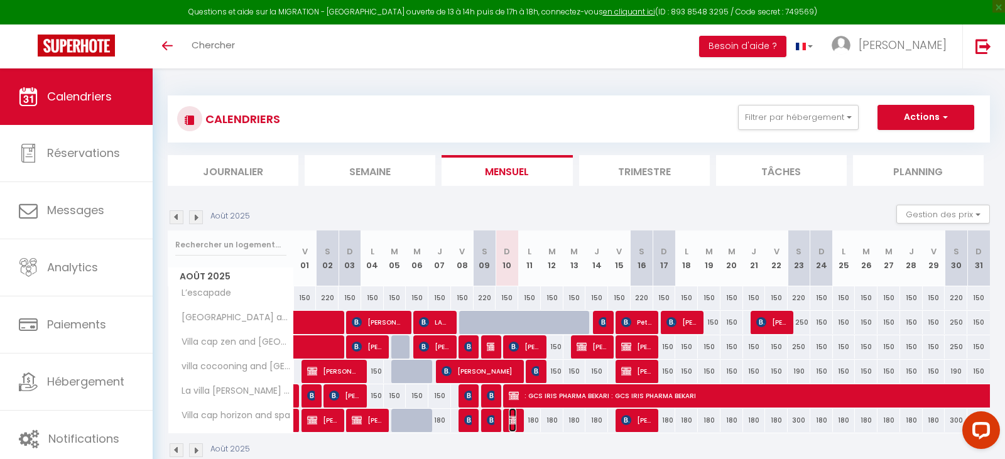
select select "1"
select select
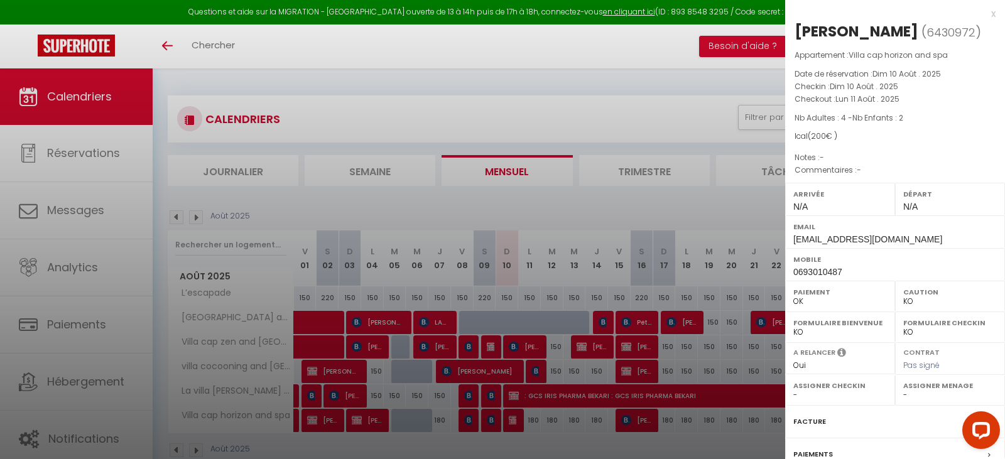
click at [994, 13] on div "x" at bounding box center [890, 13] width 210 height 15
